Goal: Navigation & Orientation: Find specific page/section

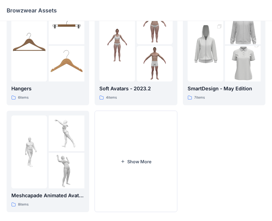
scroll to position [137, 0]
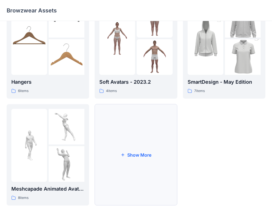
click at [140, 159] on button "Show More" at bounding box center [136, 155] width 82 height 102
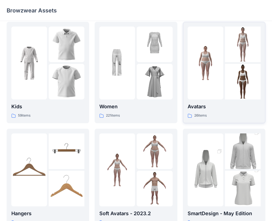
scroll to position [0, 0]
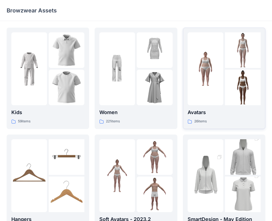
click at [219, 74] on img at bounding box center [206, 69] width 36 height 36
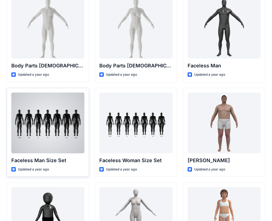
scroll to position [234, 0]
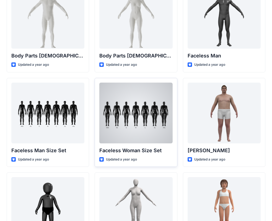
click at [129, 124] on div at bounding box center [135, 113] width 73 height 61
